Goal: Find specific page/section: Find specific page/section

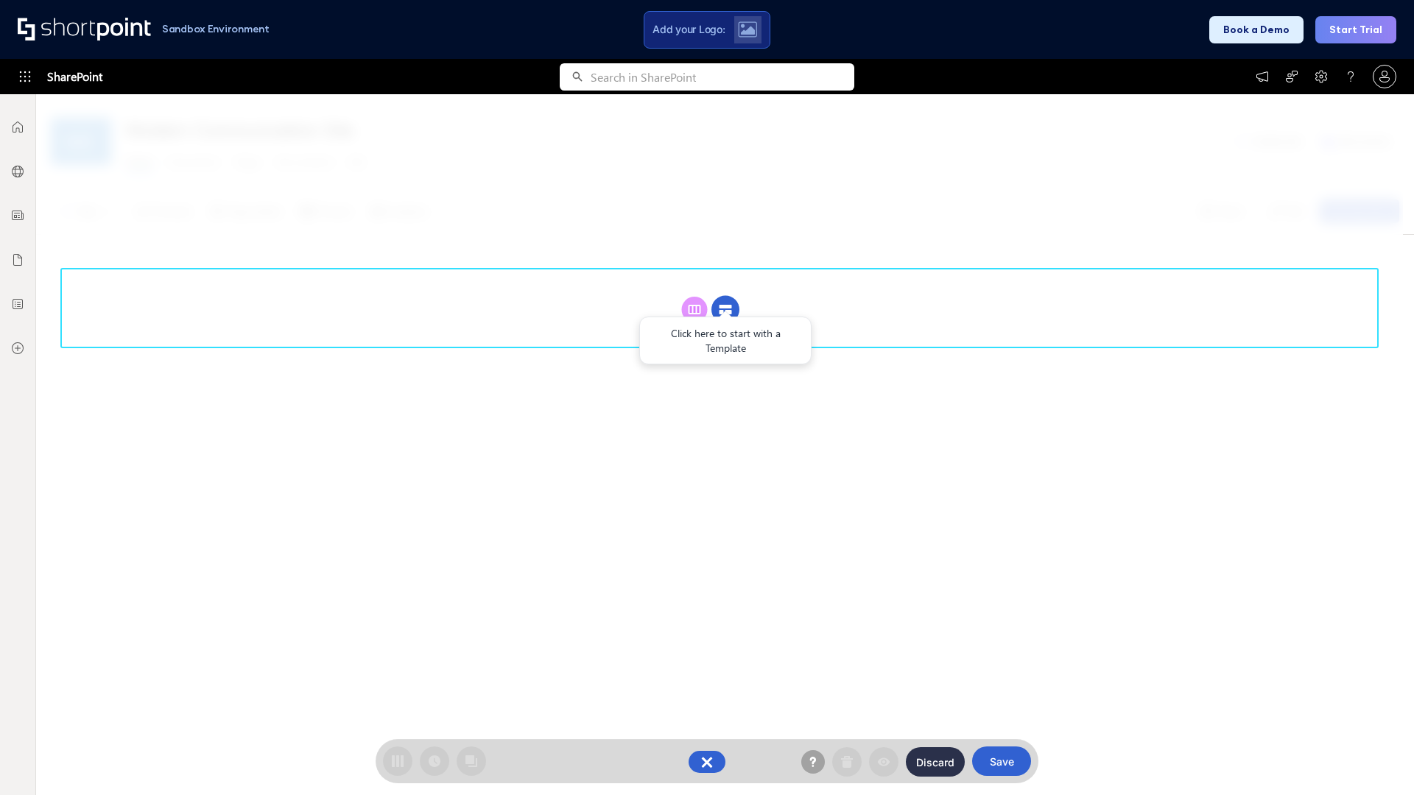
click at [725, 309] on circle at bounding box center [725, 310] width 28 height 28
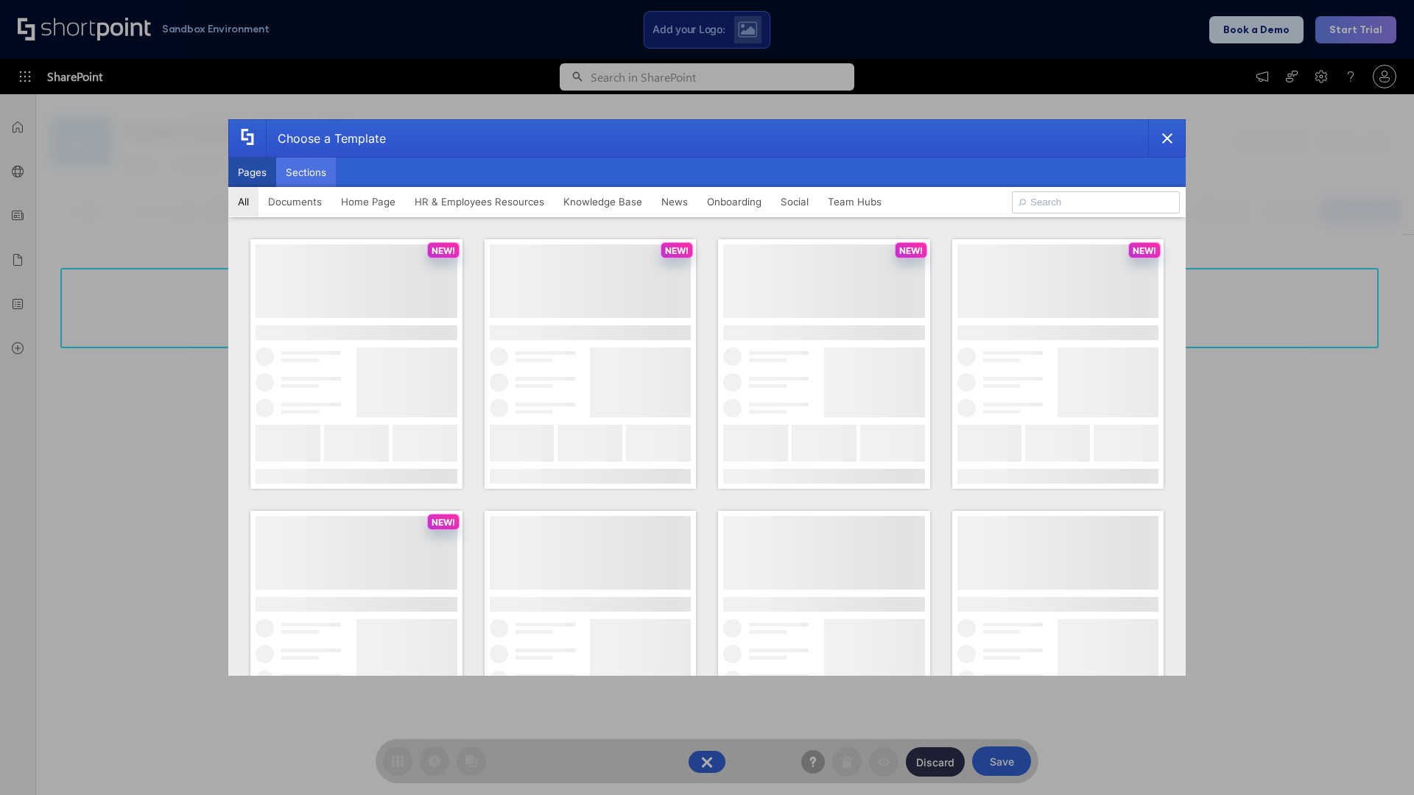
click at [306, 172] on button "Sections" at bounding box center [306, 172] width 60 height 29
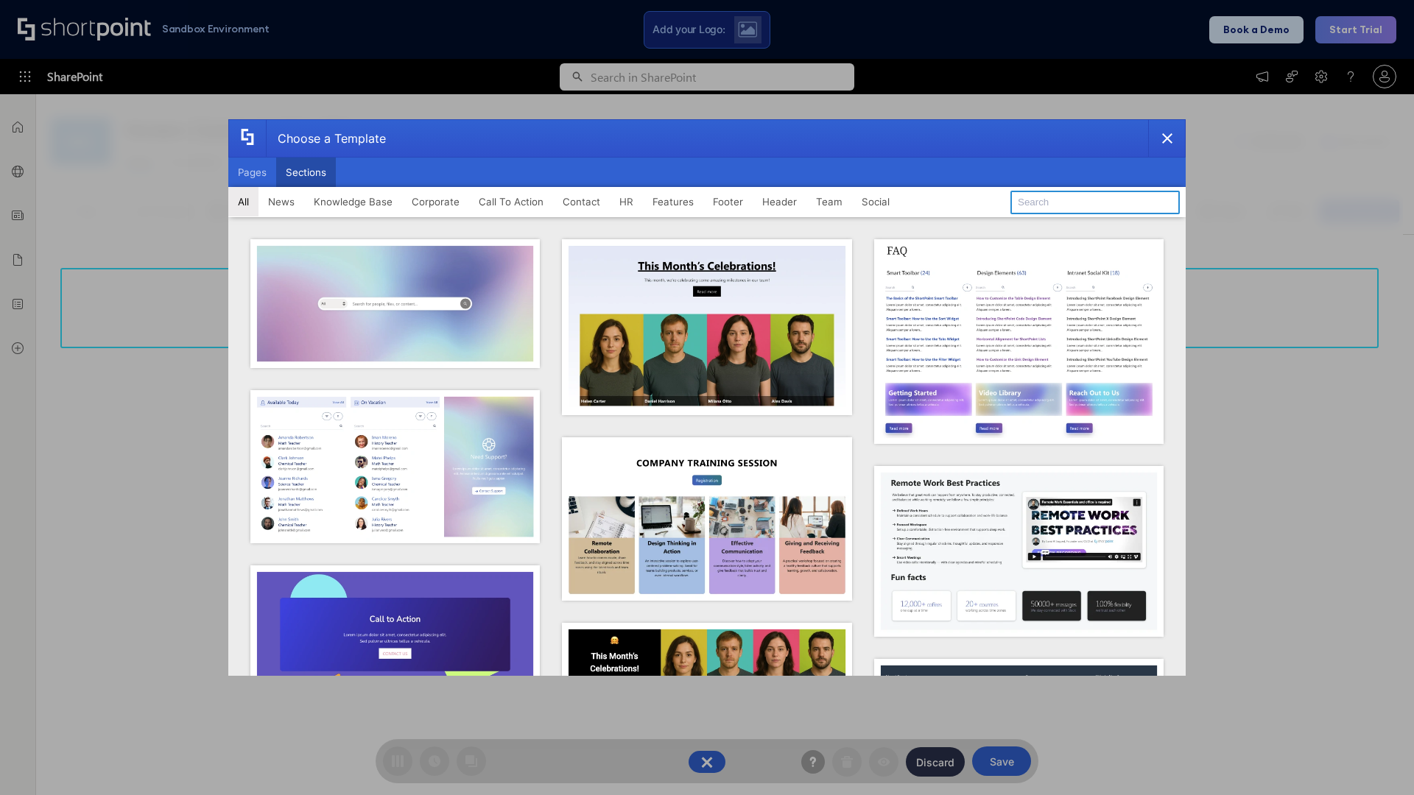
type input "Meet The Team 2"
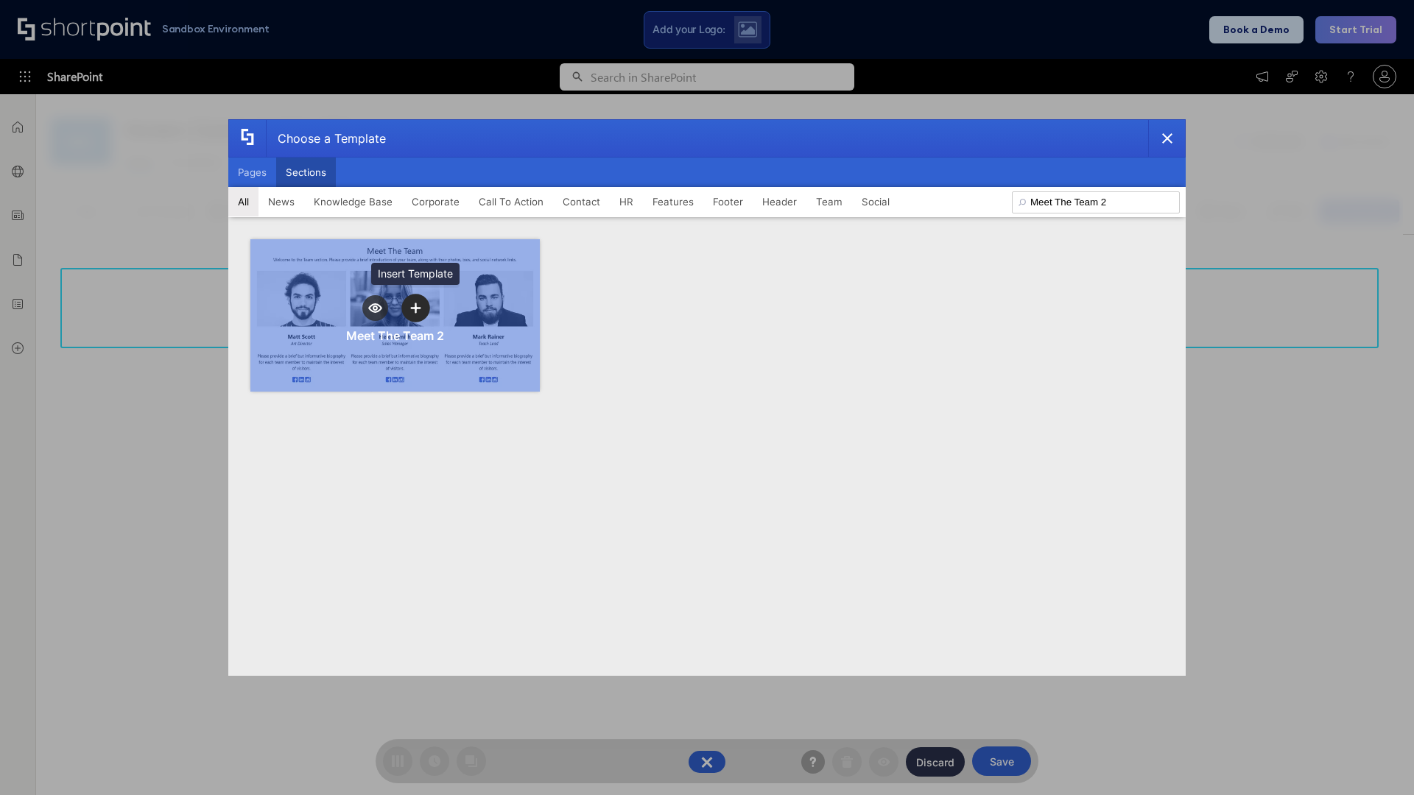
click at [415, 308] on icon "template selector" at bounding box center [415, 308] width 10 height 10
